Goal: Information Seeking & Learning: Learn about a topic

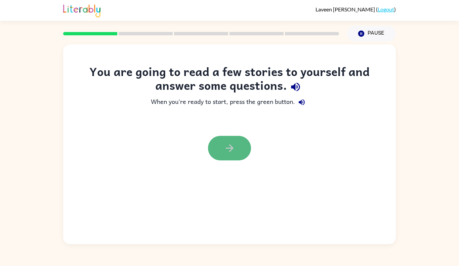
click at [238, 149] on button "button" at bounding box center [229, 148] width 43 height 25
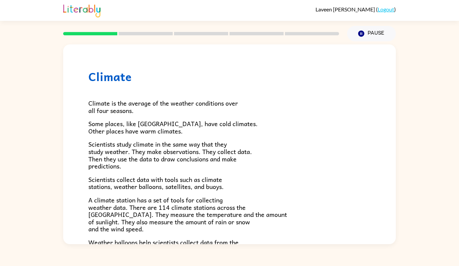
scroll to position [180, 0]
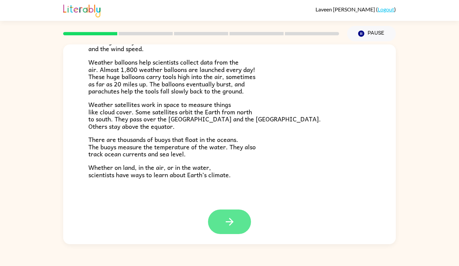
click at [233, 211] on button "button" at bounding box center [229, 221] width 43 height 25
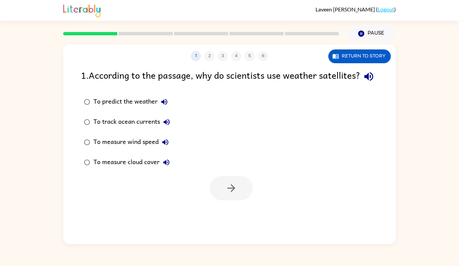
scroll to position [0, 0]
click at [378, 59] on button "Return to story" at bounding box center [359, 56] width 63 height 14
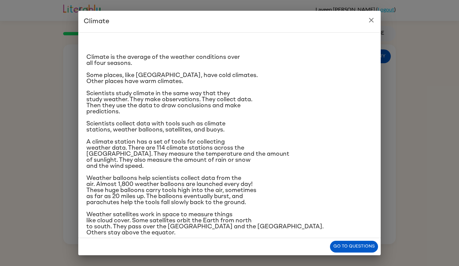
click at [375, 18] on icon "close" at bounding box center [371, 20] width 8 height 8
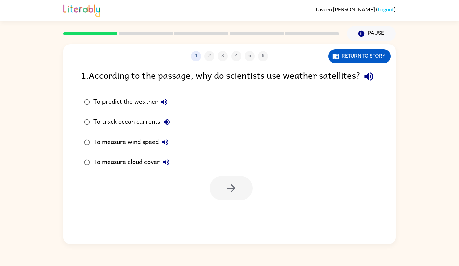
click at [353, 67] on div "1 2 3 4 5 6 Return to story 1 . According to the passage, why do scientists use…" at bounding box center [229, 144] width 333 height 200
click at [354, 65] on div "1 2 3 4 5 6 Return to story 1 . According to the passage, why do scientists use…" at bounding box center [229, 144] width 333 height 200
click at [354, 62] on button "Return to story" at bounding box center [359, 56] width 63 height 14
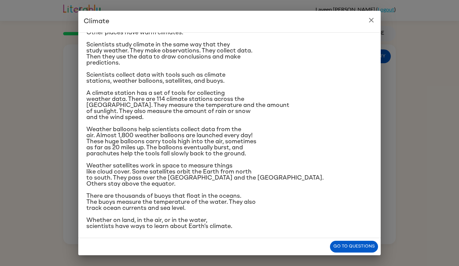
scroll to position [48, 0]
click at [375, 23] on icon "close" at bounding box center [371, 20] width 8 height 8
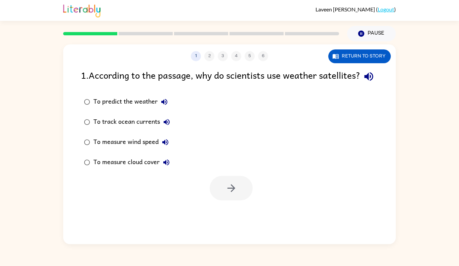
click at [119, 169] on div "To measure cloud cover" at bounding box center [133, 162] width 80 height 13
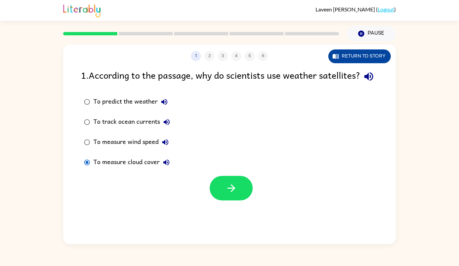
click at [344, 52] on button "Return to story" at bounding box center [359, 56] width 63 height 14
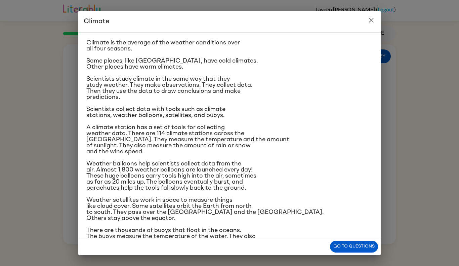
scroll to position [15, 0]
click at [358, 244] on button "Go to questions" at bounding box center [354, 247] width 48 height 12
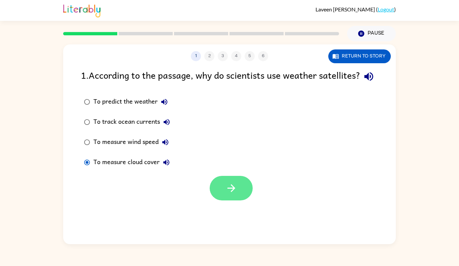
click at [216, 193] on button "button" at bounding box center [231, 188] width 43 height 25
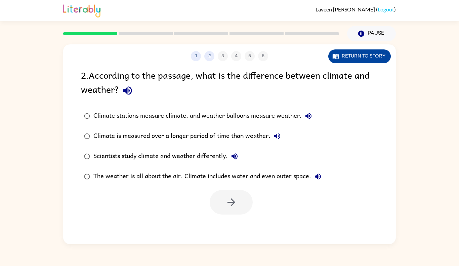
click at [357, 57] on button "Return to story" at bounding box center [359, 56] width 63 height 14
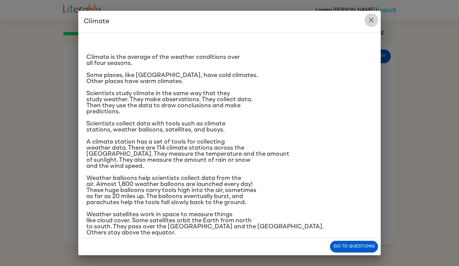
click at [374, 19] on icon "close" at bounding box center [371, 20] width 8 height 8
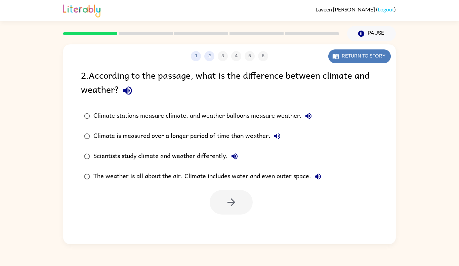
click at [357, 56] on button "Return to story" at bounding box center [359, 56] width 63 height 14
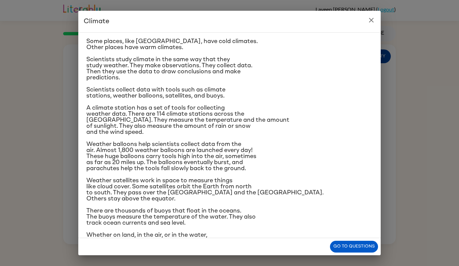
scroll to position [52, 0]
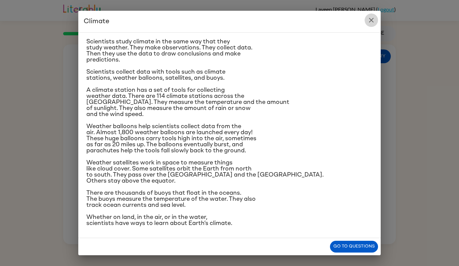
click at [370, 22] on icon "close" at bounding box center [371, 20] width 8 height 8
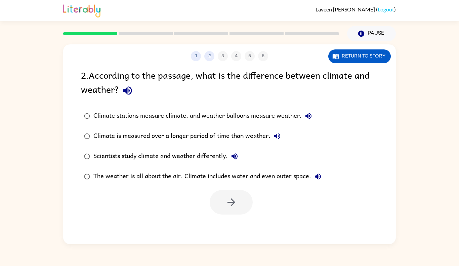
click at [361, 45] on div "1 2 3 4 5 6 Return to story" at bounding box center [229, 52] width 333 height 17
click at [361, 54] on button "Return to story" at bounding box center [359, 56] width 63 height 14
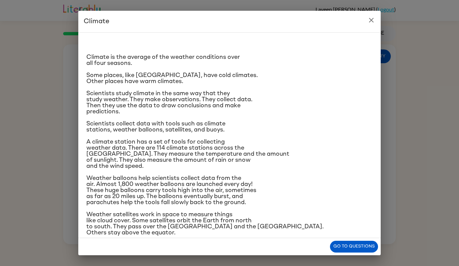
click at [370, 22] on icon "close" at bounding box center [371, 20] width 8 height 8
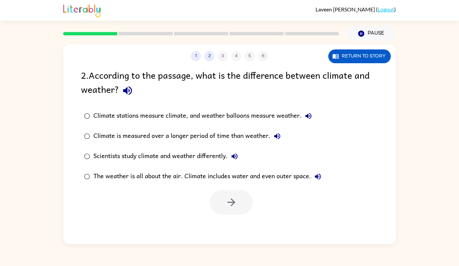
click at [192, 158] on div "Scientists study climate and weather differently." at bounding box center [167, 156] width 148 height 13
click at [203, 136] on div "Climate is measured over a longer period of time than weather." at bounding box center [188, 135] width 191 height 13
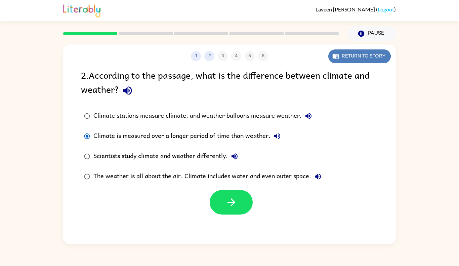
click at [377, 61] on button "Return to story" at bounding box center [359, 56] width 63 height 14
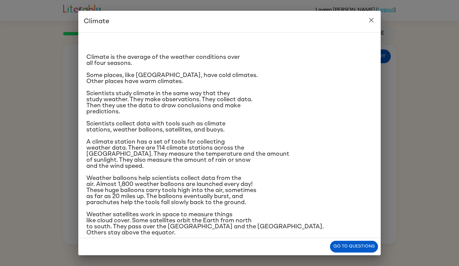
click at [375, 23] on button "close" at bounding box center [371, 19] width 13 height 13
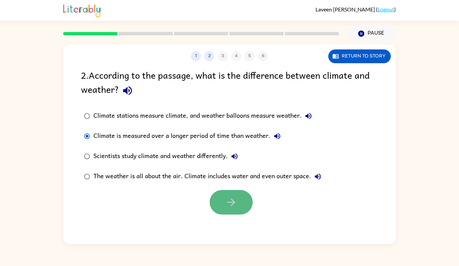
click at [228, 210] on button "button" at bounding box center [231, 202] width 43 height 25
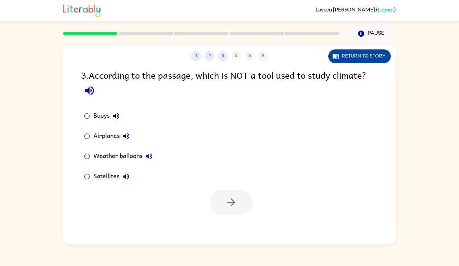
click at [366, 53] on button "Return to story" at bounding box center [359, 56] width 63 height 14
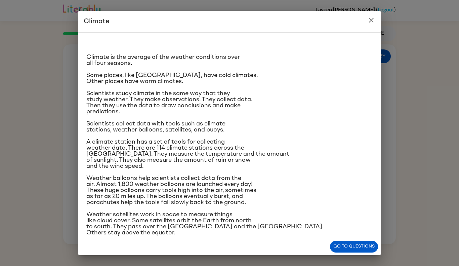
click at [362, 22] on h2 "Climate" at bounding box center [229, 22] width 302 height 22
click at [374, 12] on h2 "Climate" at bounding box center [229, 22] width 302 height 22
click at [372, 23] on icon "close" at bounding box center [371, 20] width 8 height 8
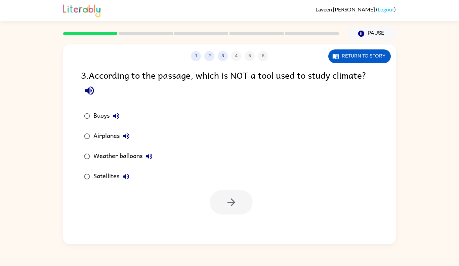
click at [137, 153] on div "Weather balloons" at bounding box center [124, 156] width 63 height 13
click at [216, 201] on button "button" at bounding box center [231, 202] width 43 height 25
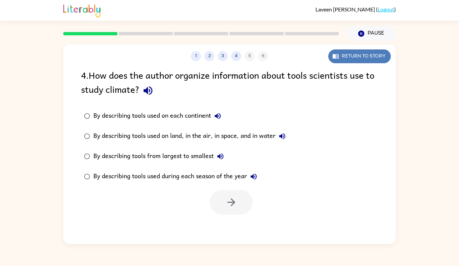
click at [371, 55] on button "Return to story" at bounding box center [359, 56] width 63 height 14
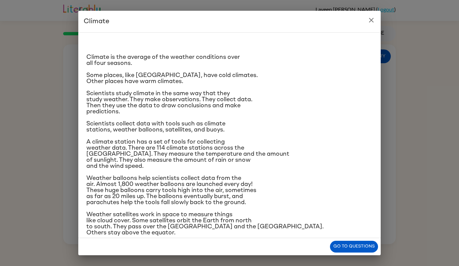
click at [372, 19] on icon "close" at bounding box center [371, 20] width 5 height 5
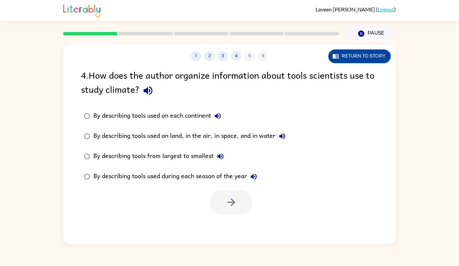
click at [342, 54] on button "Return to story" at bounding box center [359, 56] width 63 height 14
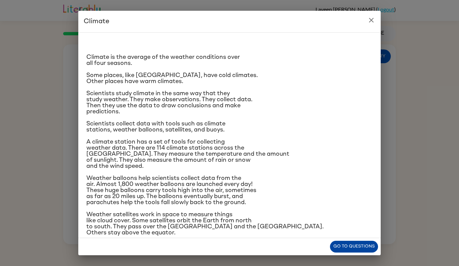
click at [339, 245] on button "Go to questions" at bounding box center [354, 247] width 48 height 12
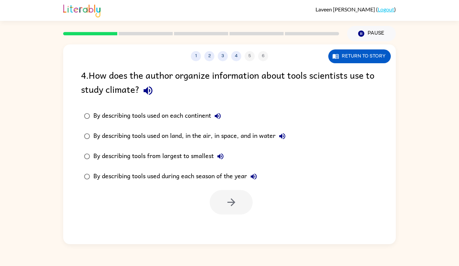
click at [143, 134] on div "By describing tools used on land, in the air, in space, and in water" at bounding box center [191, 135] width 196 height 13
click at [219, 196] on button "button" at bounding box center [231, 202] width 43 height 25
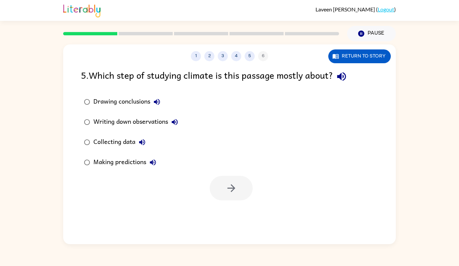
click at [125, 143] on div "Collecting data" at bounding box center [120, 141] width 55 height 13
click at [219, 192] on button "button" at bounding box center [231, 188] width 43 height 25
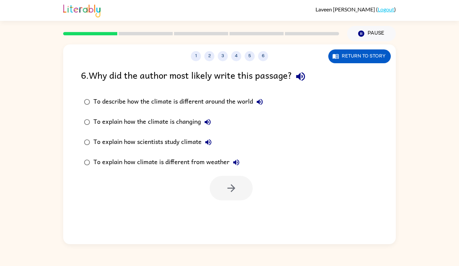
click at [166, 144] on div "To explain how scientists study climate" at bounding box center [154, 141] width 122 height 13
click at [217, 179] on button "button" at bounding box center [231, 188] width 43 height 25
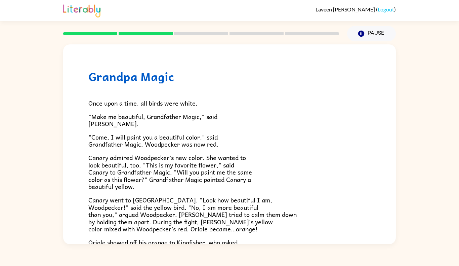
scroll to position [166, 0]
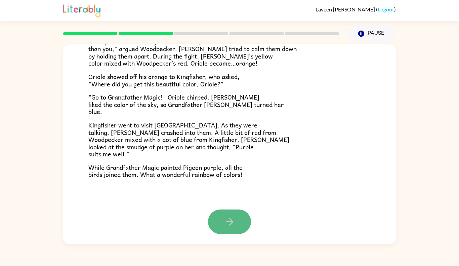
click at [221, 226] on button "button" at bounding box center [229, 221] width 43 height 25
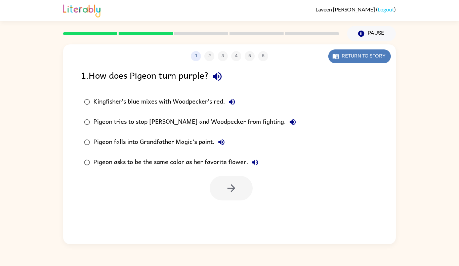
click at [353, 62] on button "Return to story" at bounding box center [359, 56] width 63 height 14
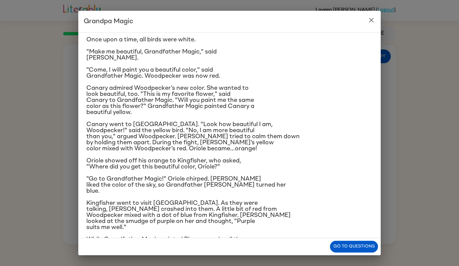
scroll to position [28, 0]
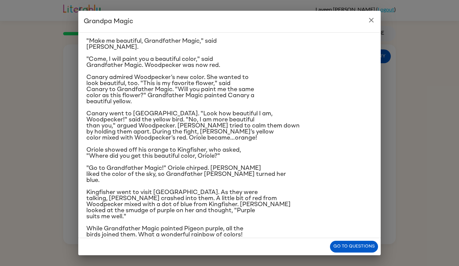
click at [219, 170] on span ""Go to Grandfather Magic!" Oriole chirped. [PERSON_NAME] liked the color of the…" at bounding box center [186, 174] width 200 height 18
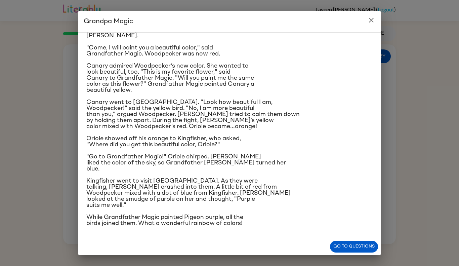
scroll to position [0, 0]
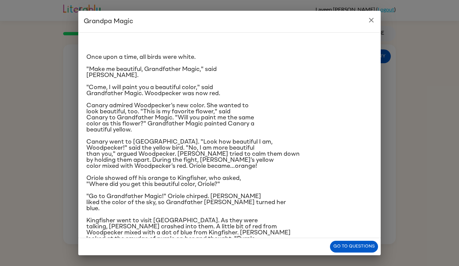
click at [362, 19] on h2 "Grandpa Magic" at bounding box center [229, 22] width 302 height 22
click at [364, 26] on h2 "Grandpa Magic" at bounding box center [229, 22] width 302 height 22
click at [375, 21] on button "close" at bounding box center [371, 19] width 13 height 13
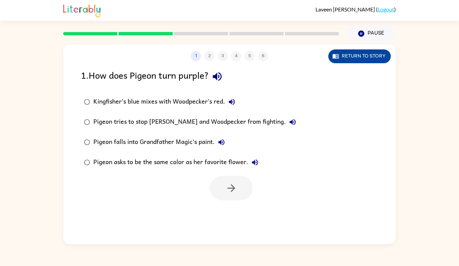
click at [349, 51] on button "Return to story" at bounding box center [359, 56] width 63 height 14
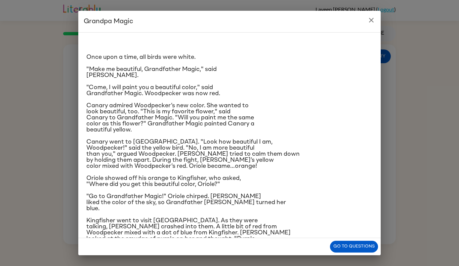
click at [317, 63] on div "Once upon a time, all birds were white. "Make me beautiful, Grandfather Magic,"…" at bounding box center [229, 152] width 286 height 228
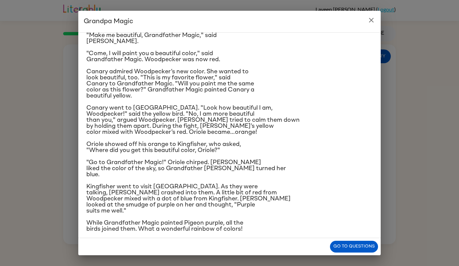
scroll to position [37, 0]
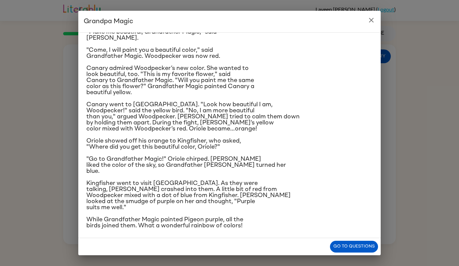
click at [372, 17] on icon "close" at bounding box center [371, 20] width 8 height 8
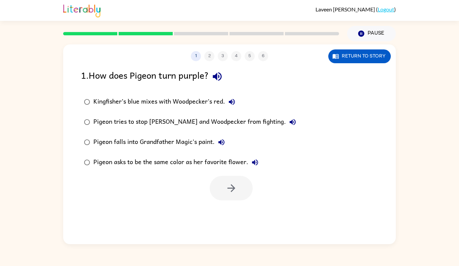
click at [187, 109] on label "Kingfisher’s blue mixes with Woodpecker’s red." at bounding box center [190, 102] width 226 height 20
click at [226, 182] on icon "button" at bounding box center [232, 188] width 12 height 12
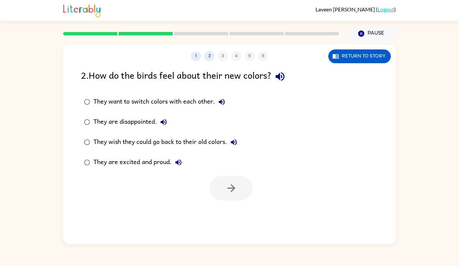
click at [226, 182] on div at bounding box center [231, 188] width 43 height 25
click at [341, 66] on div "1 2 3 4 5 6 Return to story 2 . How do the birds feel about their new colors? T…" at bounding box center [229, 144] width 333 height 200
click at [338, 62] on button "Return to story" at bounding box center [359, 56] width 63 height 14
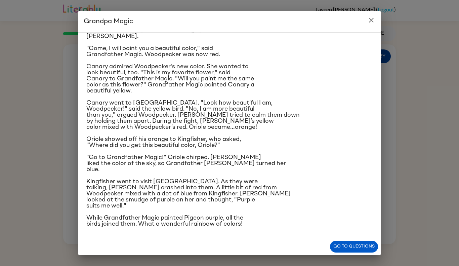
scroll to position [40, 0]
click at [384, 18] on div "Grandpa Magic Once upon a time, all birds were white. "Make me beautiful, Grand…" at bounding box center [229, 133] width 459 height 266
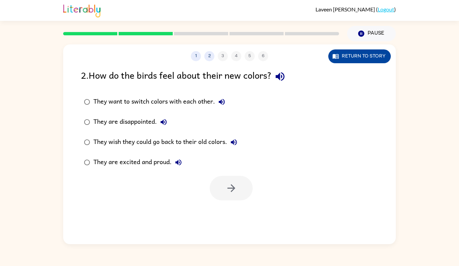
click at [350, 54] on button "Return to story" at bounding box center [359, 56] width 63 height 14
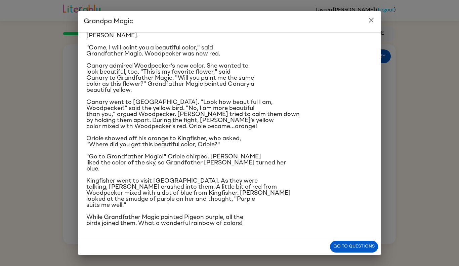
click at [368, 15] on button "close" at bounding box center [371, 19] width 13 height 13
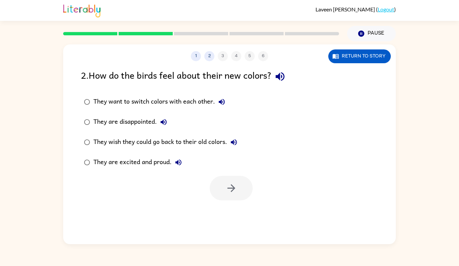
click at [152, 160] on div "They are excited and proud." at bounding box center [139, 162] width 92 height 13
click at [233, 199] on button "button" at bounding box center [231, 188] width 43 height 25
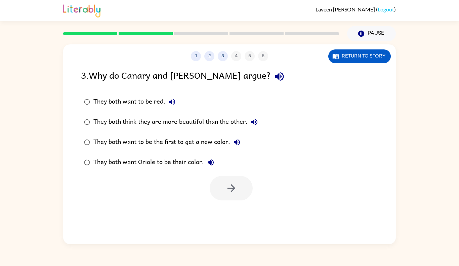
click at [151, 127] on div "They both think they are more beautiful than the other." at bounding box center [177, 121] width 168 height 13
click at [229, 191] on icon "button" at bounding box center [232, 188] width 12 height 12
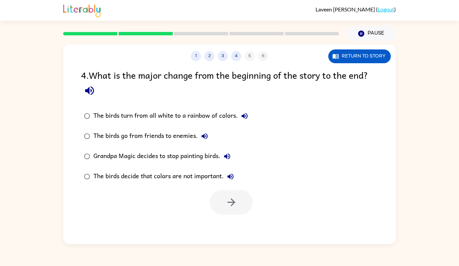
click at [223, 119] on div "The birds turn from all white to a rainbow of colors." at bounding box center [172, 115] width 158 height 13
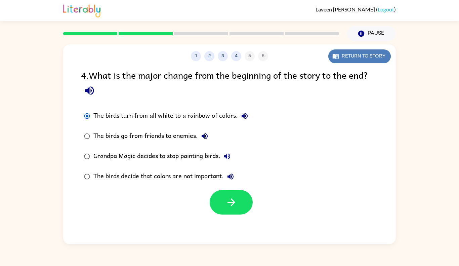
click at [364, 58] on button "Return to story" at bounding box center [359, 56] width 63 height 14
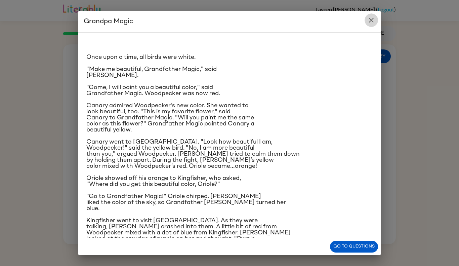
click at [374, 22] on icon "close" at bounding box center [371, 20] width 8 height 8
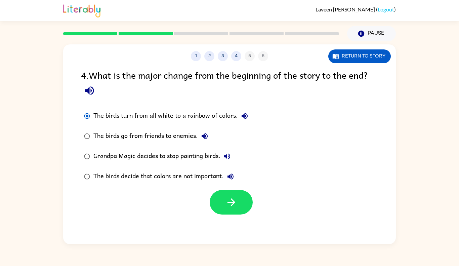
click at [219, 224] on div "1 2 3 4 5 6 Return to story 4 . What is the major change from the beginning of …" at bounding box center [229, 144] width 333 height 200
click at [221, 214] on div "1 2 3 4 5 6 Return to story 4 . What is the major change from the beginning of …" at bounding box center [229, 144] width 333 height 200
click at [226, 209] on button "button" at bounding box center [231, 202] width 43 height 25
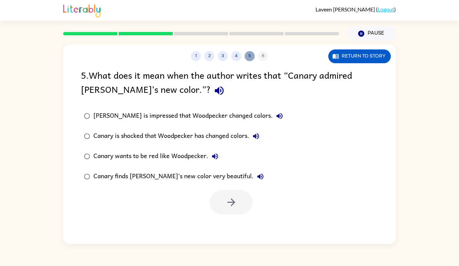
click at [248, 55] on button "5" at bounding box center [250, 56] width 10 height 10
click at [239, 56] on button "4" at bounding box center [236, 56] width 10 height 10
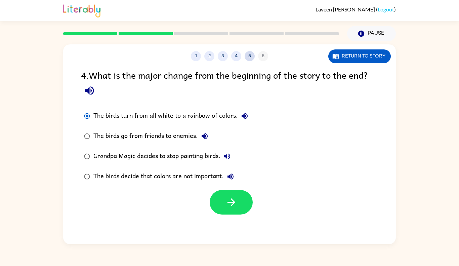
click at [245, 56] on button "5" at bounding box center [250, 56] width 10 height 10
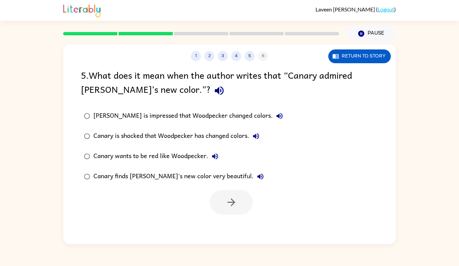
click at [230, 58] on div "1 2 3 4 5 6" at bounding box center [229, 56] width 333 height 10
click at [240, 57] on button "4" at bounding box center [236, 56] width 10 height 10
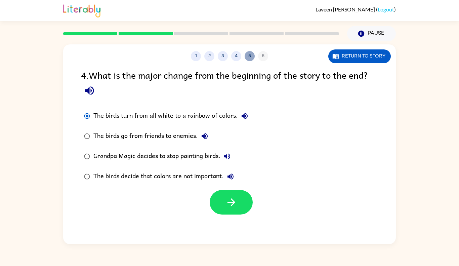
click at [253, 54] on button "5" at bounding box center [250, 56] width 10 height 10
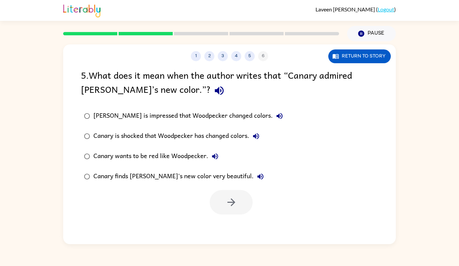
click at [266, 56] on div "1 2 3 4 5 6" at bounding box center [229, 56] width 333 height 10
click at [170, 178] on div "Canary finds [PERSON_NAME]'s new color very beautiful." at bounding box center [180, 176] width 174 height 13
click at [231, 199] on icon "button" at bounding box center [231, 202] width 8 height 8
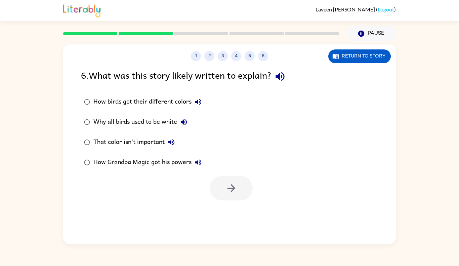
click at [167, 108] on div "How birds got their different colors" at bounding box center [149, 101] width 112 height 13
click at [225, 171] on div "How birds got their different colors Why all birds used to be white That color …" at bounding box center [238, 132] width 315 height 81
click at [229, 179] on button "button" at bounding box center [231, 188] width 43 height 25
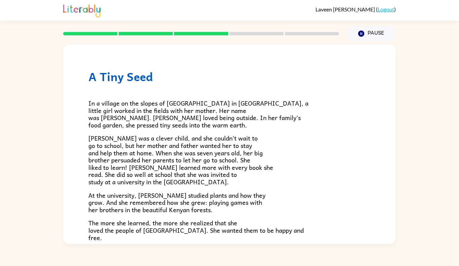
scroll to position [181, 0]
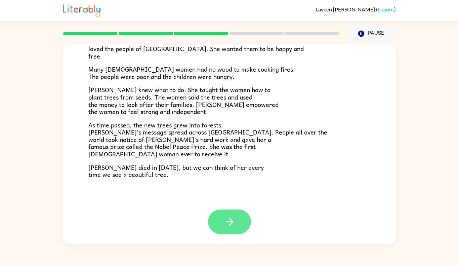
click at [241, 230] on button "button" at bounding box center [229, 221] width 43 height 25
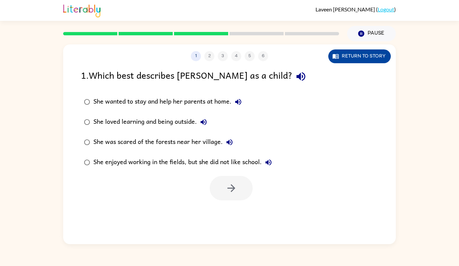
click at [365, 59] on button "Return to story" at bounding box center [359, 56] width 63 height 14
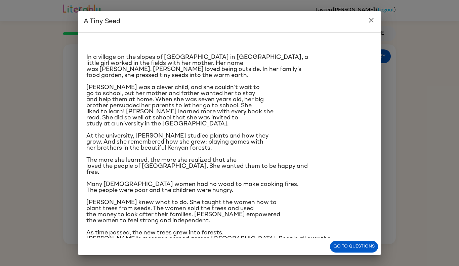
click at [369, 22] on icon "close" at bounding box center [371, 20] width 5 height 5
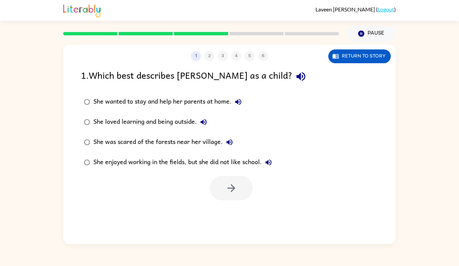
click at [143, 117] on div "She loved learning and being outside." at bounding box center [151, 121] width 117 height 13
click at [222, 195] on button "button" at bounding box center [231, 188] width 43 height 25
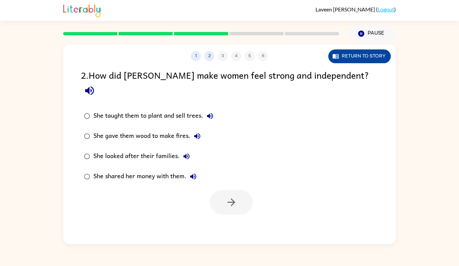
click at [357, 55] on button "Return to story" at bounding box center [359, 56] width 63 height 14
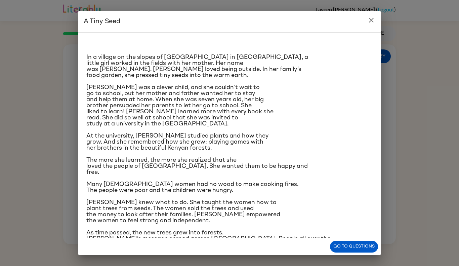
click at [372, 19] on icon "close" at bounding box center [371, 20] width 5 height 5
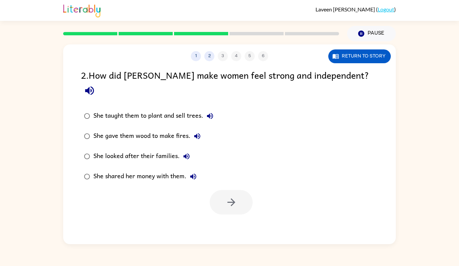
click at [152, 129] on div "She gave them wood to make fires." at bounding box center [148, 135] width 111 height 13
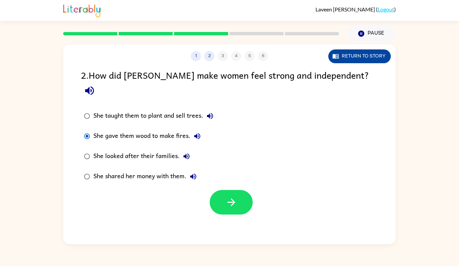
click at [365, 56] on button "Return to story" at bounding box center [359, 56] width 63 height 14
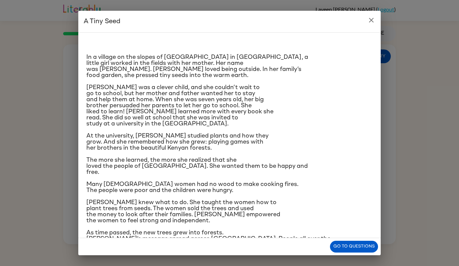
scroll to position [52, 0]
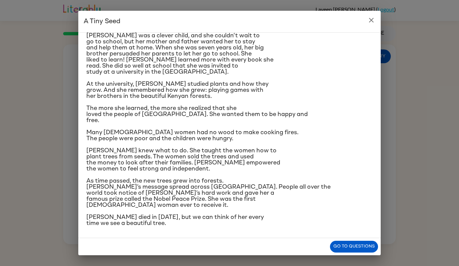
click at [376, 29] on h2 "A Tiny Seed" at bounding box center [229, 22] width 302 height 22
click at [370, 28] on h2 "A Tiny Seed" at bounding box center [229, 22] width 302 height 22
click at [378, 23] on h2 "A Tiny Seed" at bounding box center [229, 22] width 302 height 22
click at [372, 23] on icon "close" at bounding box center [371, 20] width 8 height 8
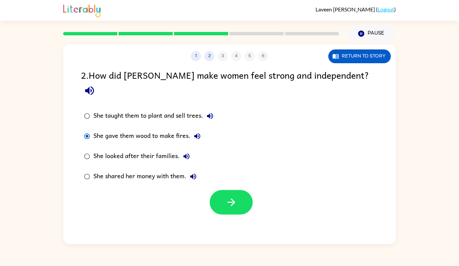
click at [152, 109] on div "She taught them to plant and sell trees." at bounding box center [154, 115] width 123 height 13
click at [222, 192] on button "button" at bounding box center [231, 202] width 43 height 25
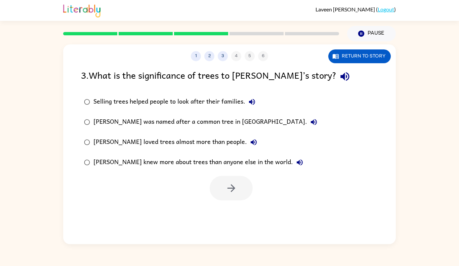
click at [222, 192] on div at bounding box center [231, 188] width 43 height 25
click at [226, 103] on div "Selling trees helped people to look after their families." at bounding box center [175, 101] width 165 height 13
click at [241, 218] on div "1 2 3 4 5 6 Return to story 3 . What is the significance of trees to [PERSON_NA…" at bounding box center [229, 144] width 333 height 200
click at [235, 195] on button "button" at bounding box center [231, 188] width 43 height 25
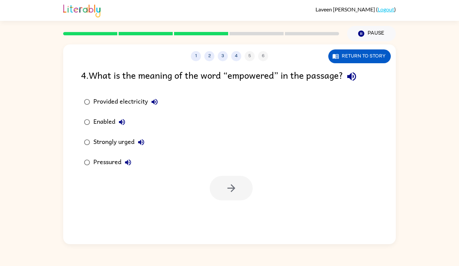
click at [105, 140] on div "Strongly urged" at bounding box center [120, 141] width 54 height 13
click at [236, 197] on button "button" at bounding box center [231, 188] width 43 height 25
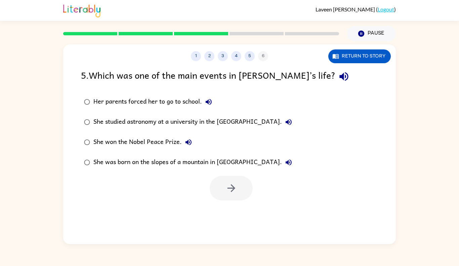
click at [154, 138] on div "She won the Nobel Peace Prize." at bounding box center [144, 141] width 102 height 13
click at [226, 189] on icon "button" at bounding box center [232, 188] width 12 height 12
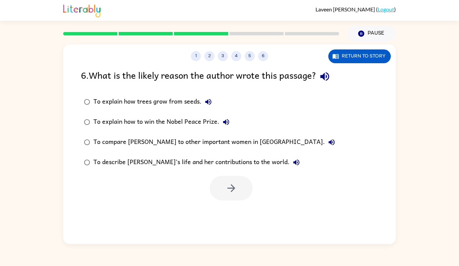
click at [184, 159] on div "To describe [PERSON_NAME]’s life and her contributions to the world." at bounding box center [198, 162] width 210 height 13
click at [227, 190] on icon "button" at bounding box center [232, 188] width 12 height 12
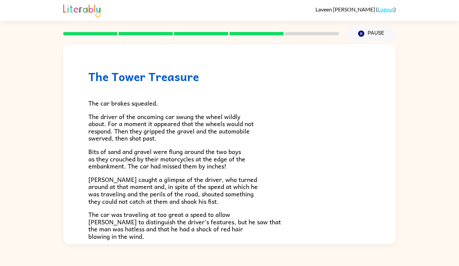
scroll to position [179, 0]
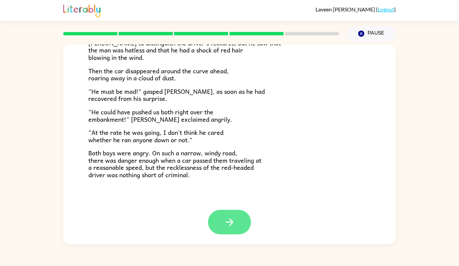
click at [234, 214] on button "button" at bounding box center [229, 222] width 43 height 25
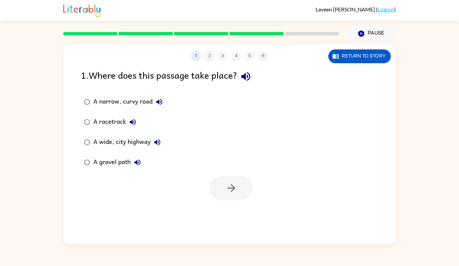
scroll to position [0, 0]
click at [342, 60] on button "Return to story" at bounding box center [359, 56] width 63 height 14
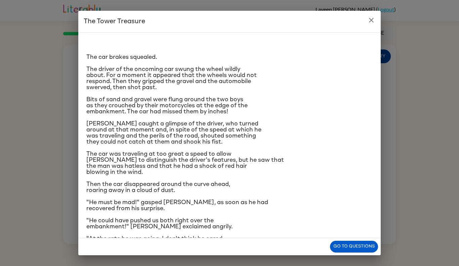
click at [342, 60] on div "The car brakes squealed. The driver of the oncoming car swung the wheel wildly …" at bounding box center [229, 158] width 286 height 240
click at [380, 14] on h2 "The Tower Treasure" at bounding box center [229, 22] width 302 height 22
click at [373, 18] on icon "close" at bounding box center [371, 20] width 8 height 8
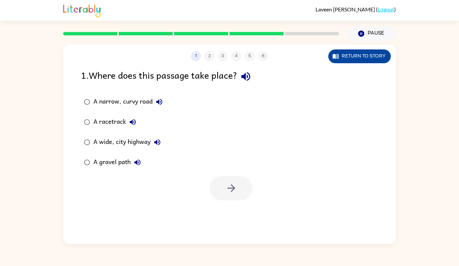
click at [340, 58] on button "Return to story" at bounding box center [359, 56] width 63 height 14
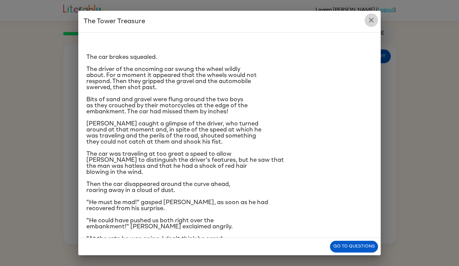
click at [371, 19] on icon "close" at bounding box center [371, 20] width 5 height 5
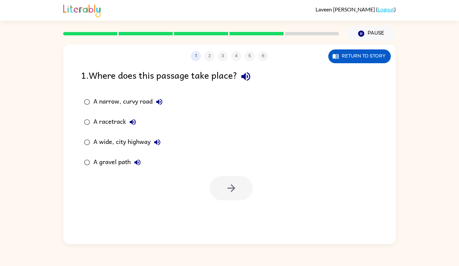
click at [132, 100] on div "A narrow, curvy road" at bounding box center [129, 101] width 73 height 13
click at [218, 186] on button "button" at bounding box center [231, 188] width 43 height 25
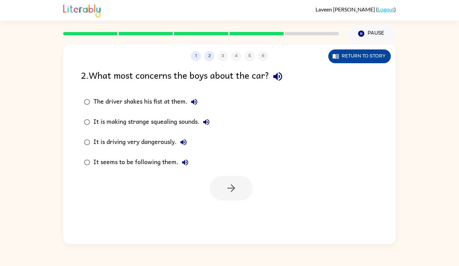
click at [355, 57] on button "Return to story" at bounding box center [359, 56] width 63 height 14
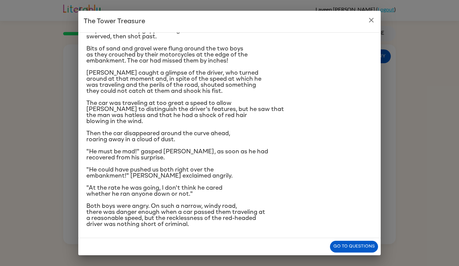
scroll to position [52, 0]
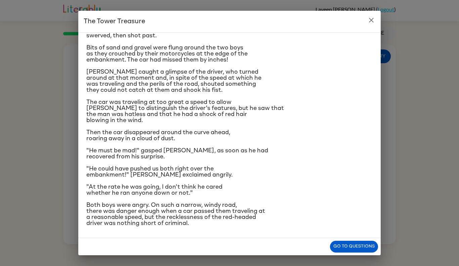
click at [368, 22] on icon "close" at bounding box center [371, 20] width 8 height 8
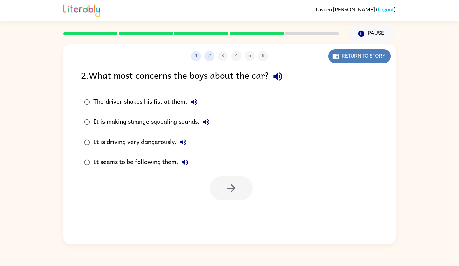
click at [356, 56] on button "Return to story" at bounding box center [359, 56] width 63 height 14
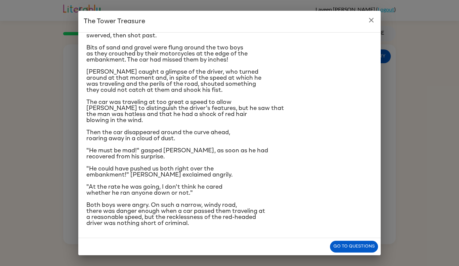
click at [375, 16] on icon "close" at bounding box center [371, 20] width 8 height 8
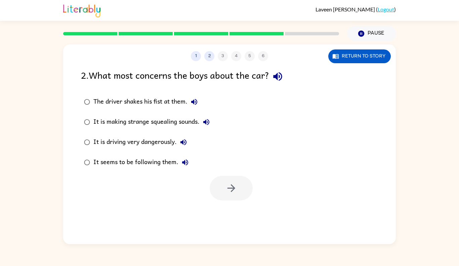
click at [151, 147] on div "It is driving very dangerously." at bounding box center [141, 141] width 97 height 13
click at [226, 188] on icon "button" at bounding box center [232, 188] width 12 height 12
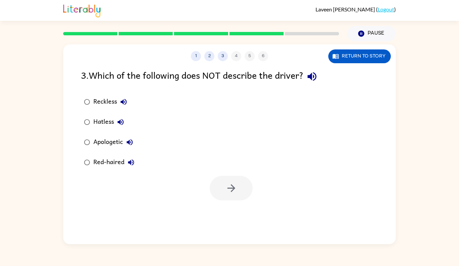
click at [104, 143] on div "Apologetic" at bounding box center [114, 141] width 43 height 13
click at [225, 188] on button "button" at bounding box center [231, 188] width 43 height 25
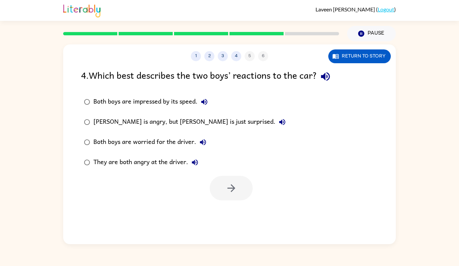
drag, startPoint x: 356, startPoint y: 56, endPoint x: 275, endPoint y: 172, distance: 141.0
click at [275, 172] on div "1 2 3 4 5 6 Return to story 4 . Which best describes the two boys’ reactions to…" at bounding box center [229, 144] width 333 height 200
click at [153, 161] on div "They are both angry at the driver." at bounding box center [147, 162] width 108 height 13
click at [230, 188] on icon "button" at bounding box center [231, 188] width 8 height 8
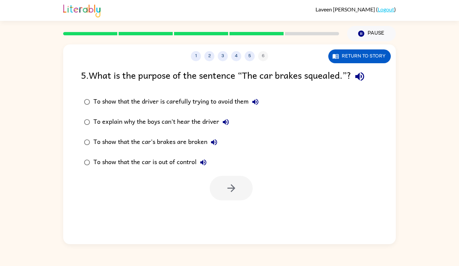
click at [173, 159] on div "To show that the car is out of control" at bounding box center [151, 162] width 117 height 13
click at [232, 194] on icon "button" at bounding box center [232, 188] width 12 height 12
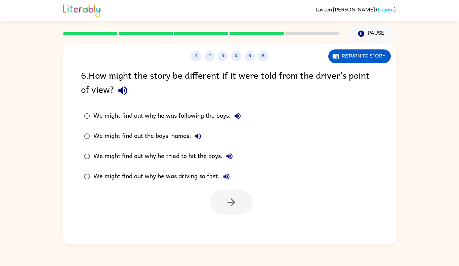
click at [168, 126] on label "We might find out the boys' names." at bounding box center [162, 136] width 170 height 20
click at [158, 121] on div "We might find out why he was following the boys." at bounding box center [168, 115] width 151 height 13
click at [212, 202] on button "button" at bounding box center [231, 202] width 43 height 25
